Goal: Task Accomplishment & Management: Manage account settings

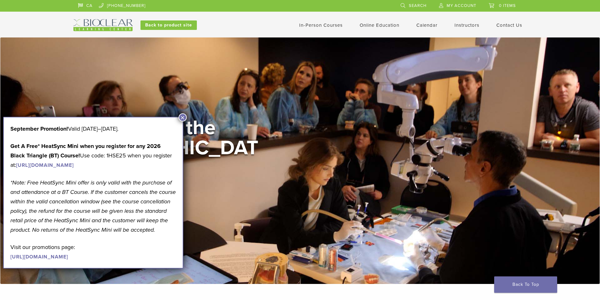
click at [232, 88] on div "Welcome to the [GEOGRAPHIC_DATA] View Courses" at bounding box center [300, 161] width 600 height 247
click at [182, 115] on button "×" at bounding box center [183, 117] width 8 height 8
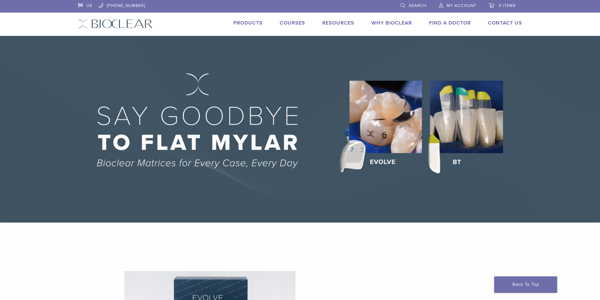
click at [288, 22] on link "Courses" at bounding box center [293, 23] width 26 height 6
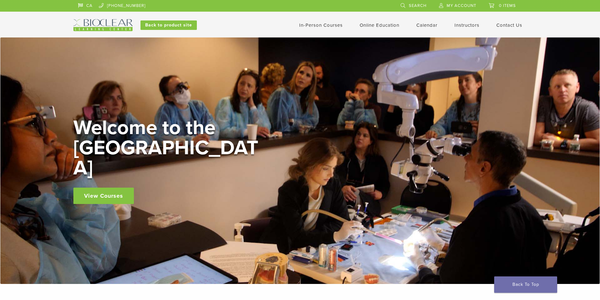
click at [459, 2] on link "My Account" at bounding box center [457, 4] width 37 height 9
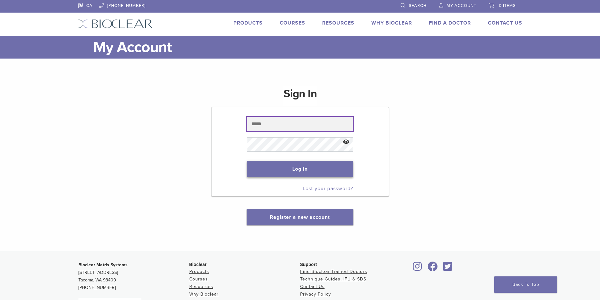
type input "**********"
click at [311, 168] on button "Log in" at bounding box center [300, 169] width 106 height 16
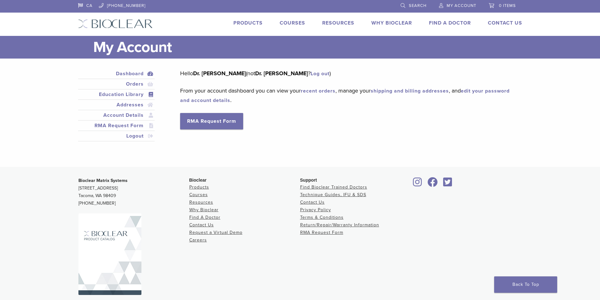
click at [112, 93] on link "Education Library" at bounding box center [116, 95] width 74 height 8
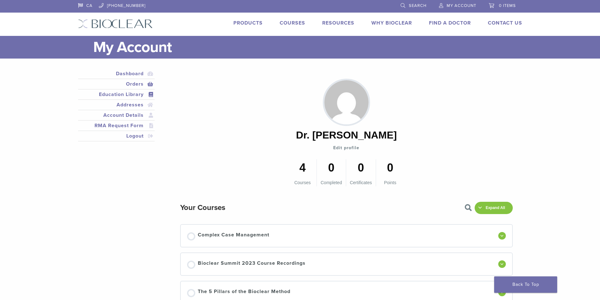
click at [140, 84] on link "Orders" at bounding box center [116, 84] width 74 height 8
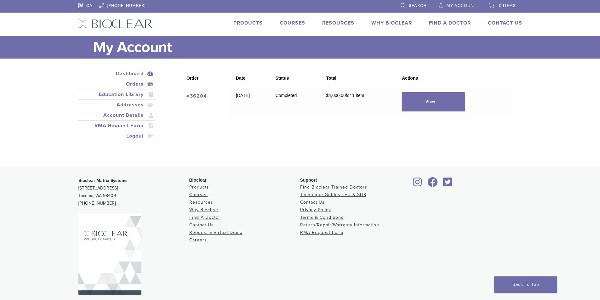
click at [141, 73] on link "Dashboard" at bounding box center [116, 74] width 74 height 8
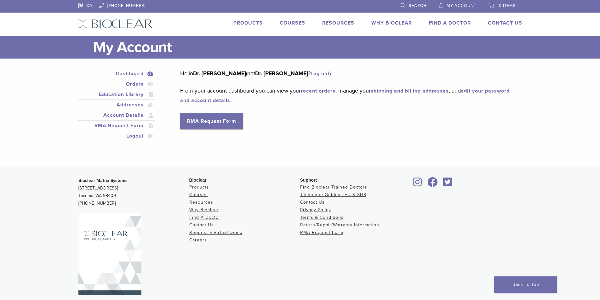
click at [315, 92] on link "recent orders" at bounding box center [318, 91] width 35 height 6
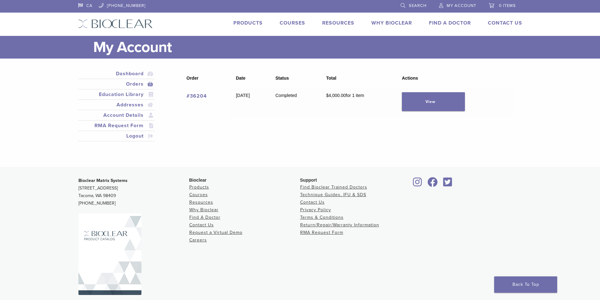
click at [315, 88] on td "Completed" at bounding box center [294, 103] width 51 height 30
click at [116, 112] on link "Account Details" at bounding box center [116, 116] width 74 height 8
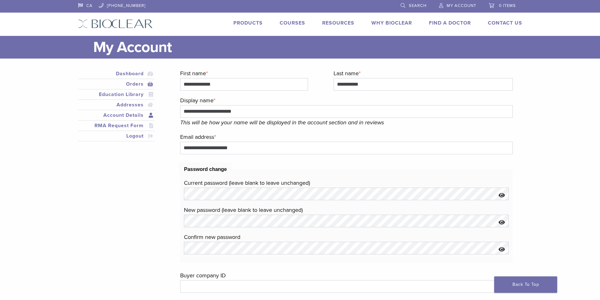
click at [130, 83] on link "Orders" at bounding box center [116, 84] width 74 height 8
